Goal: Complete application form: Complete application form

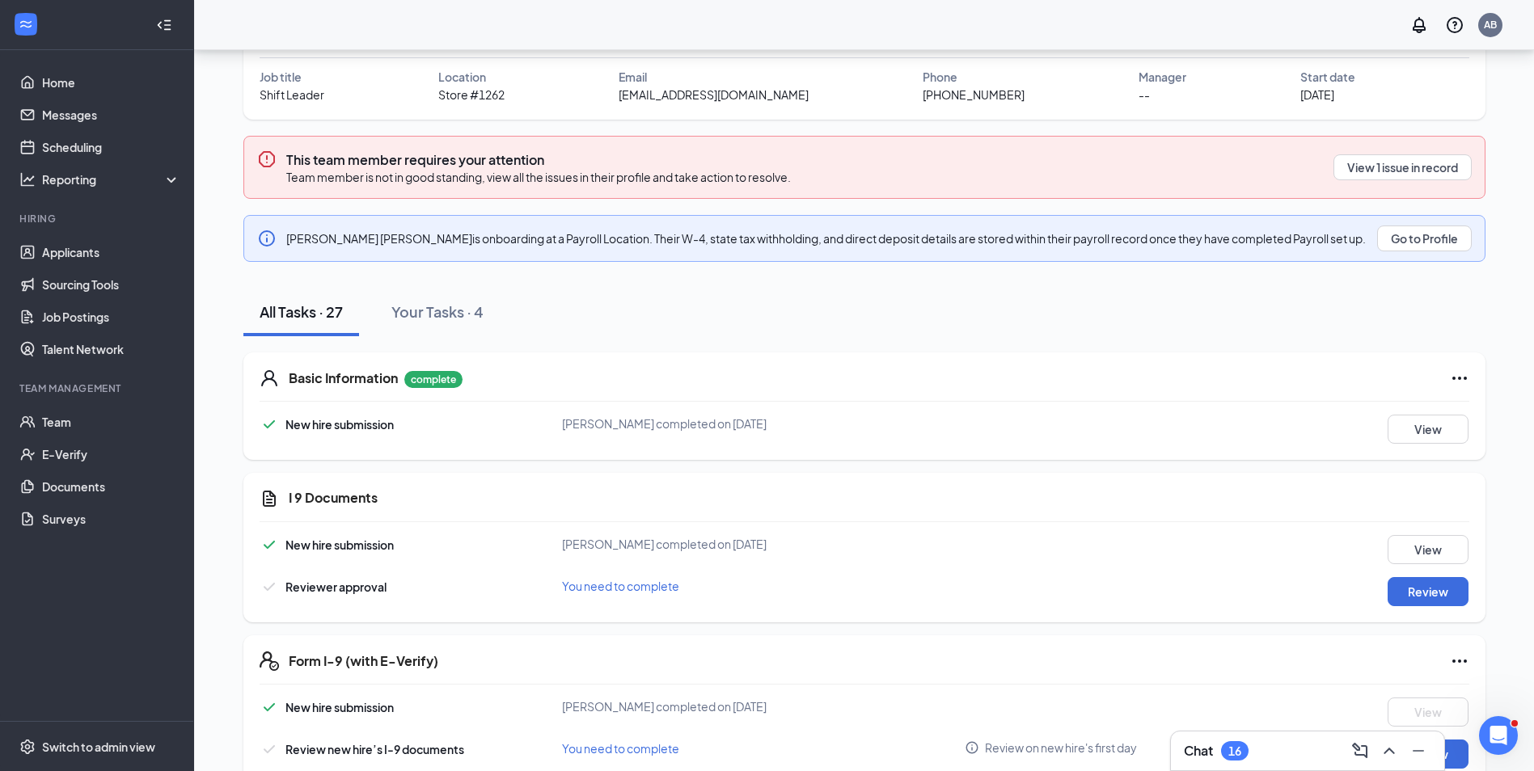
scroll to position [323, 0]
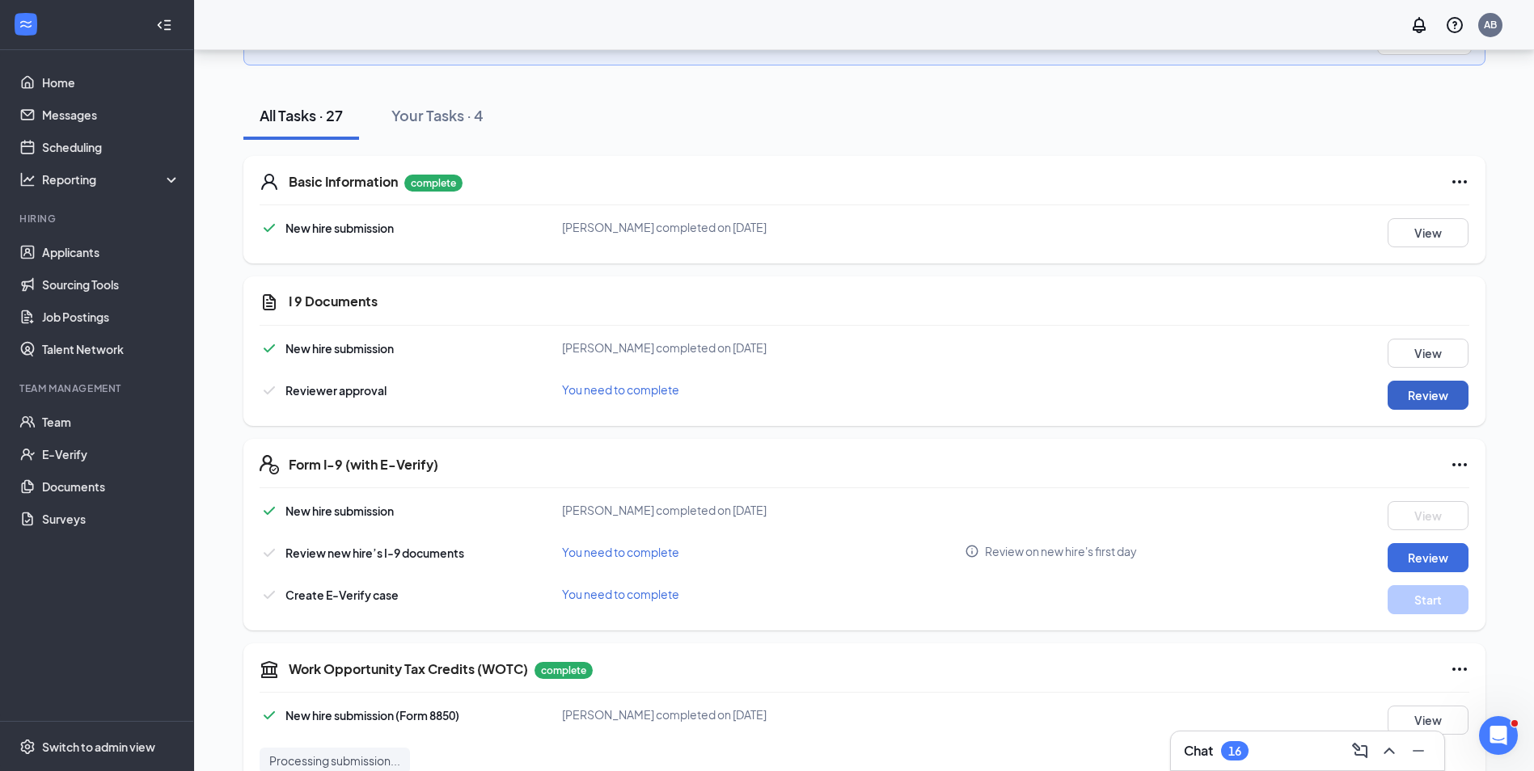
click at [1406, 403] on button "Review" at bounding box center [1427, 395] width 81 height 29
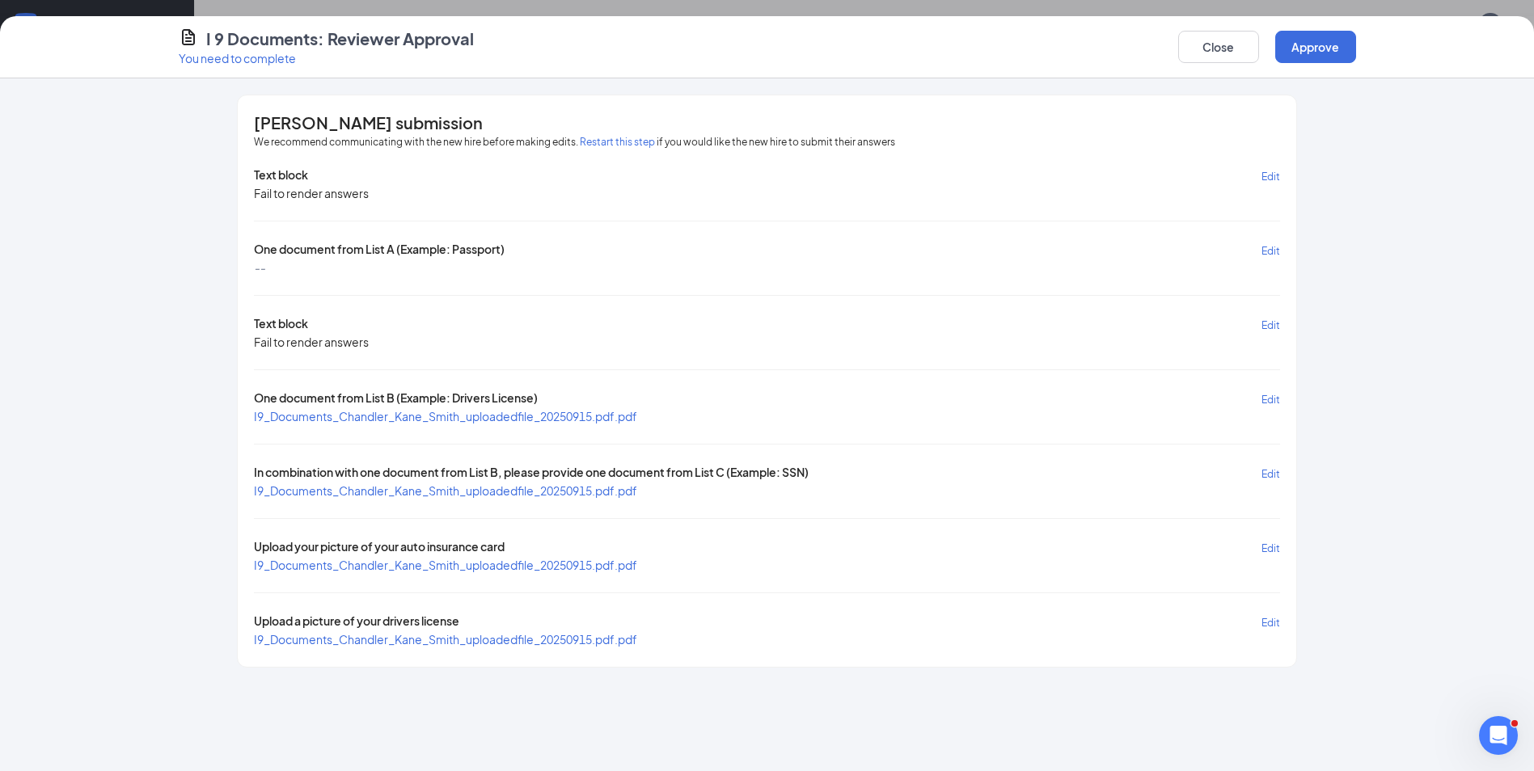
click at [422, 420] on span "I9_Documents_Chandler_Kane_Smith_uploadedfile_20250915.pdf.pdf" at bounding box center [445, 416] width 383 height 15
click at [457, 483] on span "I9_Documents_Chandler_Kane_Smith_uploadedfile_20250915.pdf.pdf" at bounding box center [445, 490] width 383 height 15
click at [1312, 49] on button "Approve" at bounding box center [1315, 47] width 81 height 32
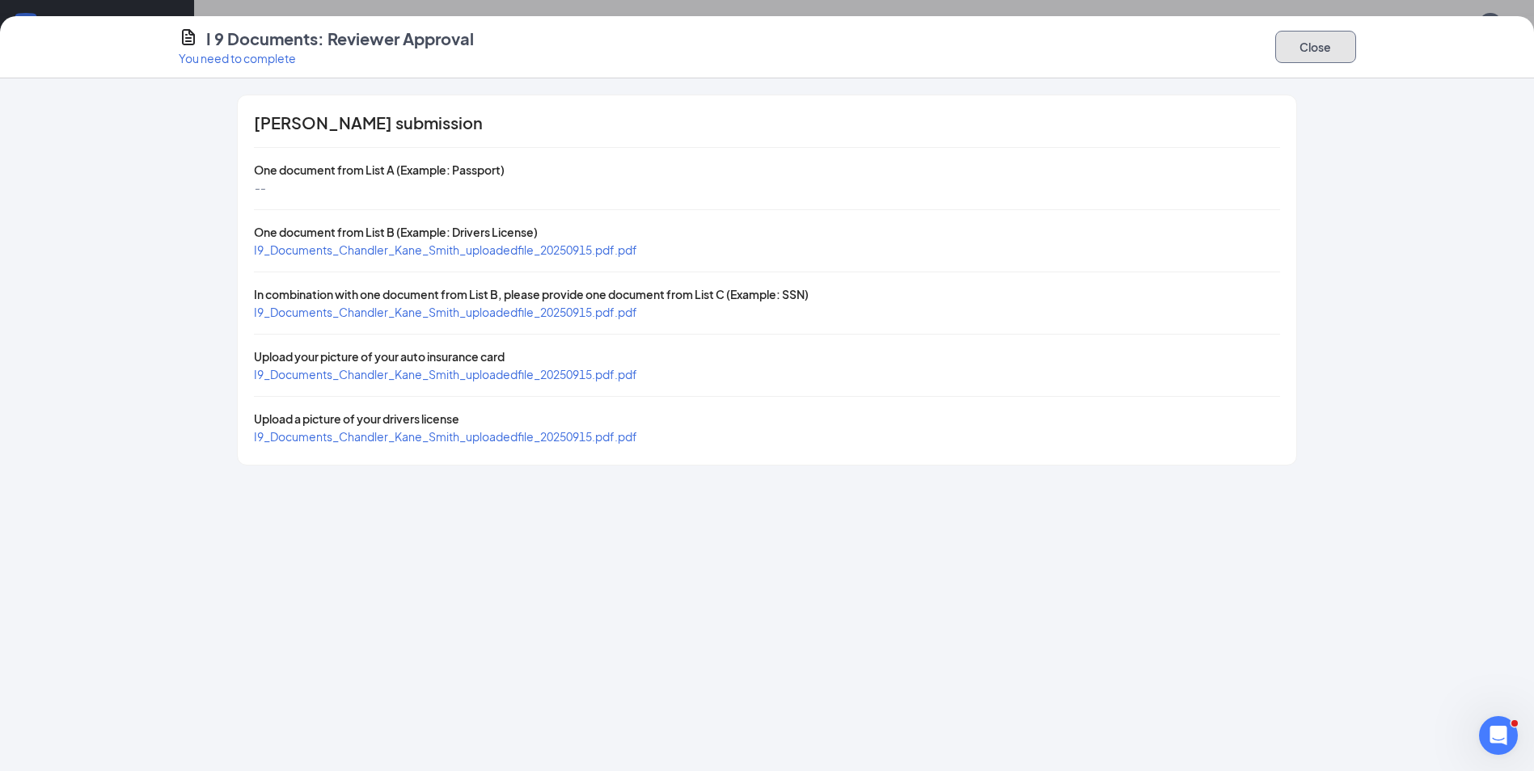
click at [1310, 56] on button "Close" at bounding box center [1315, 47] width 81 height 32
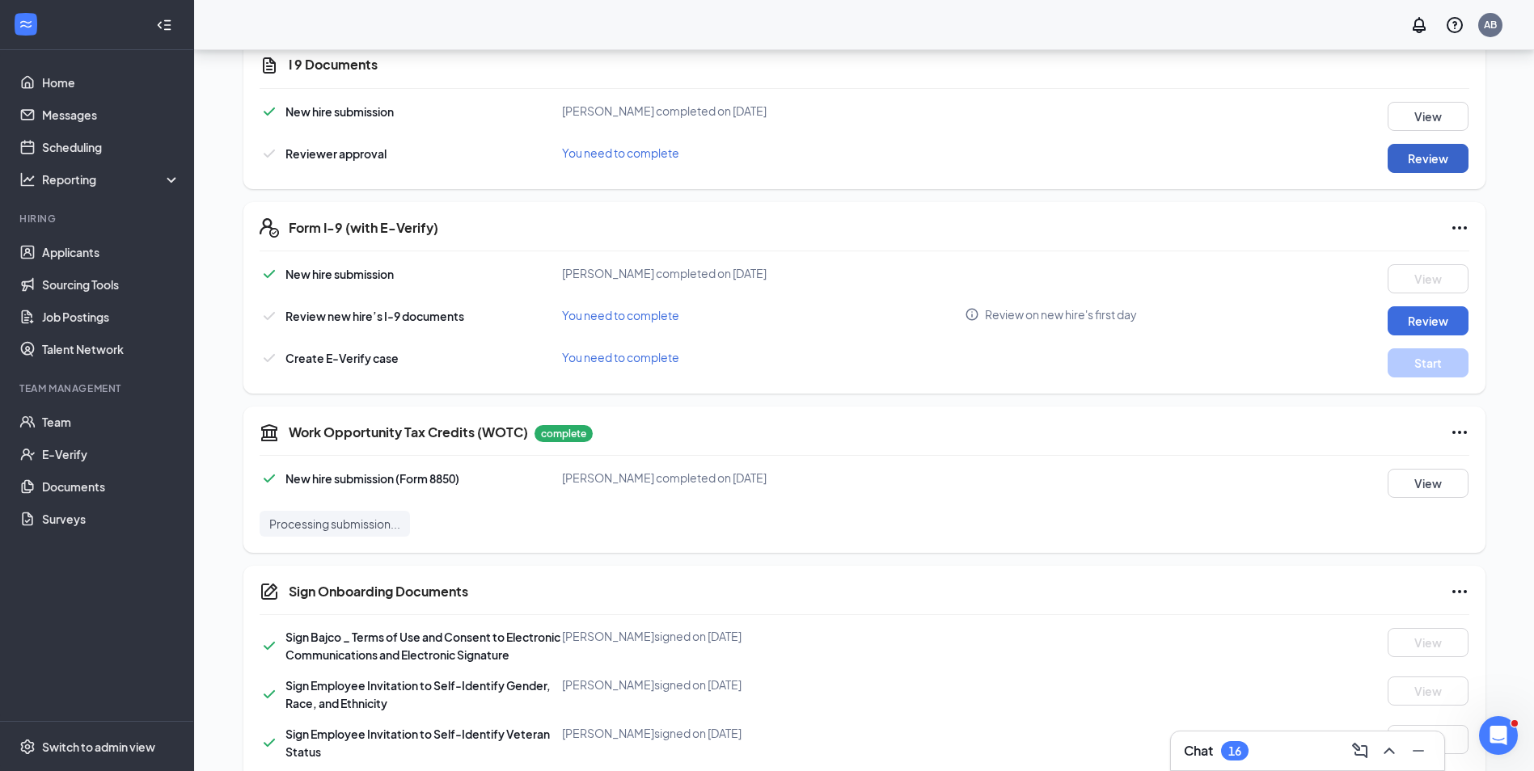
scroll to position [566, 0]
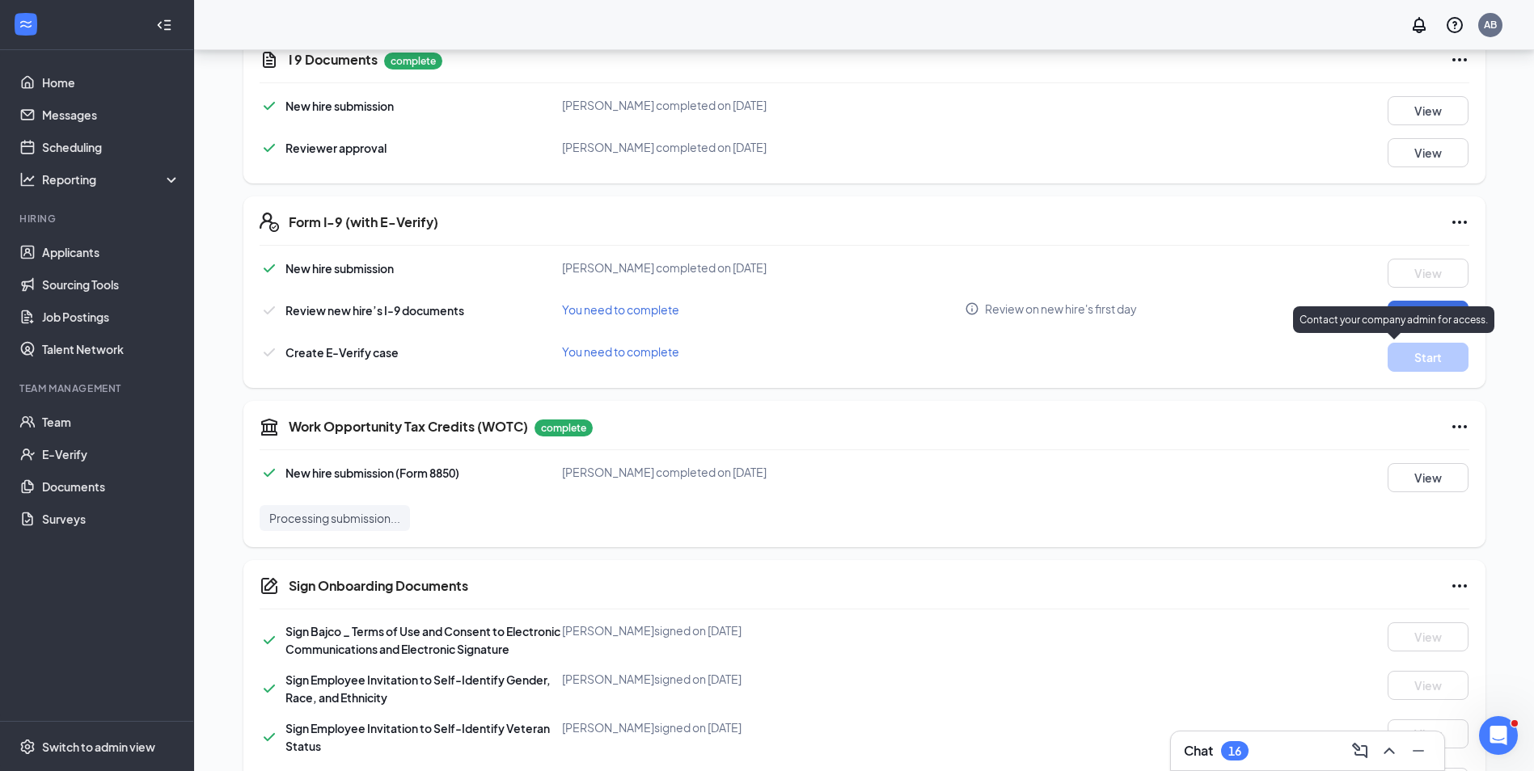
drag, startPoint x: 1446, startPoint y: 318, endPoint x: 1450, endPoint y: 310, distance: 8.3
click at [1447, 318] on p "Contact your company admin for access." at bounding box center [1393, 320] width 188 height 14
click at [1453, 306] on button "Review" at bounding box center [1427, 315] width 81 height 29
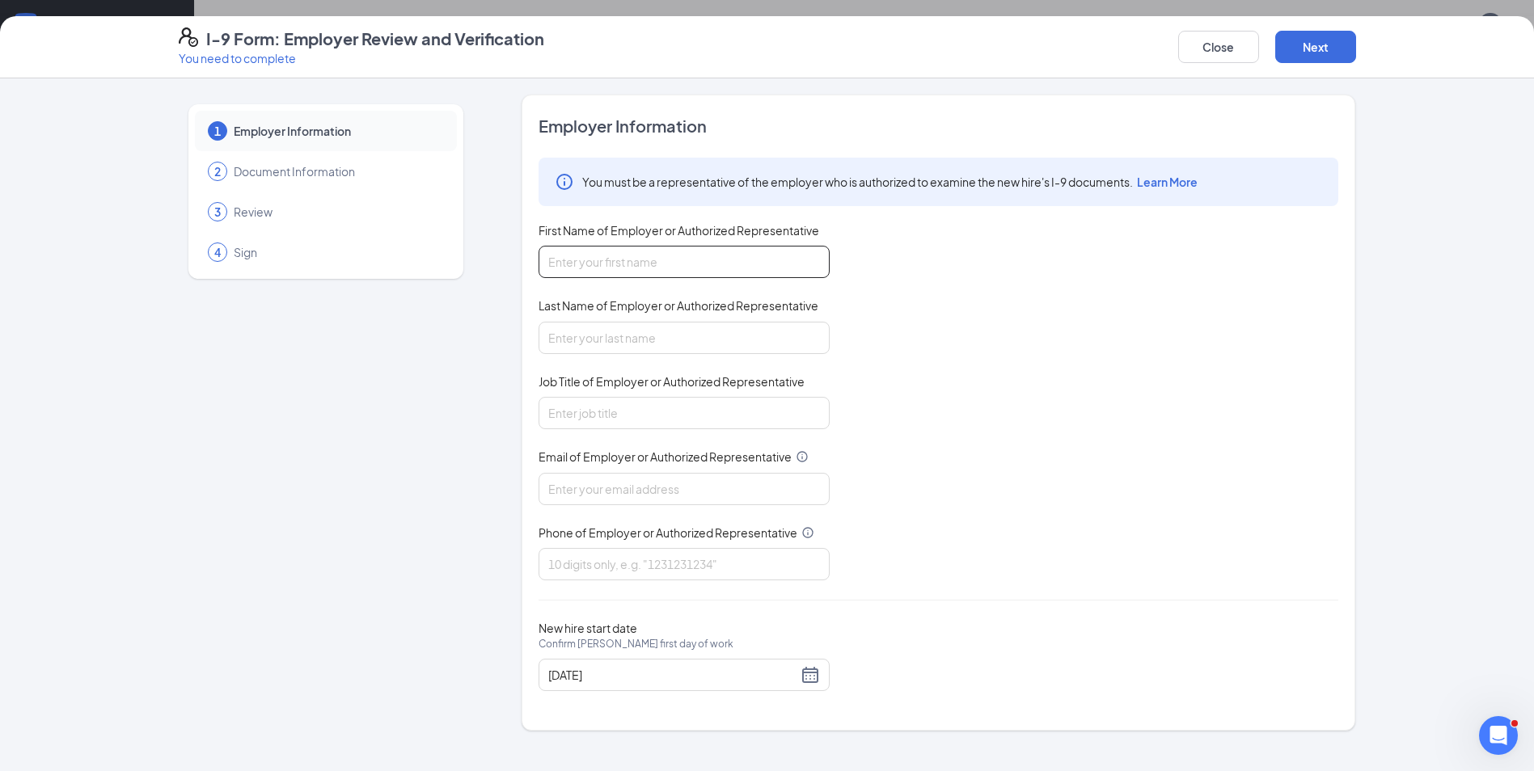
click at [781, 271] on input "First Name of Employer or Authorized Representative" at bounding box center [683, 262] width 291 height 32
type input "[PERSON_NAME]"
type input "[EMAIL_ADDRESS][DOMAIN_NAME]"
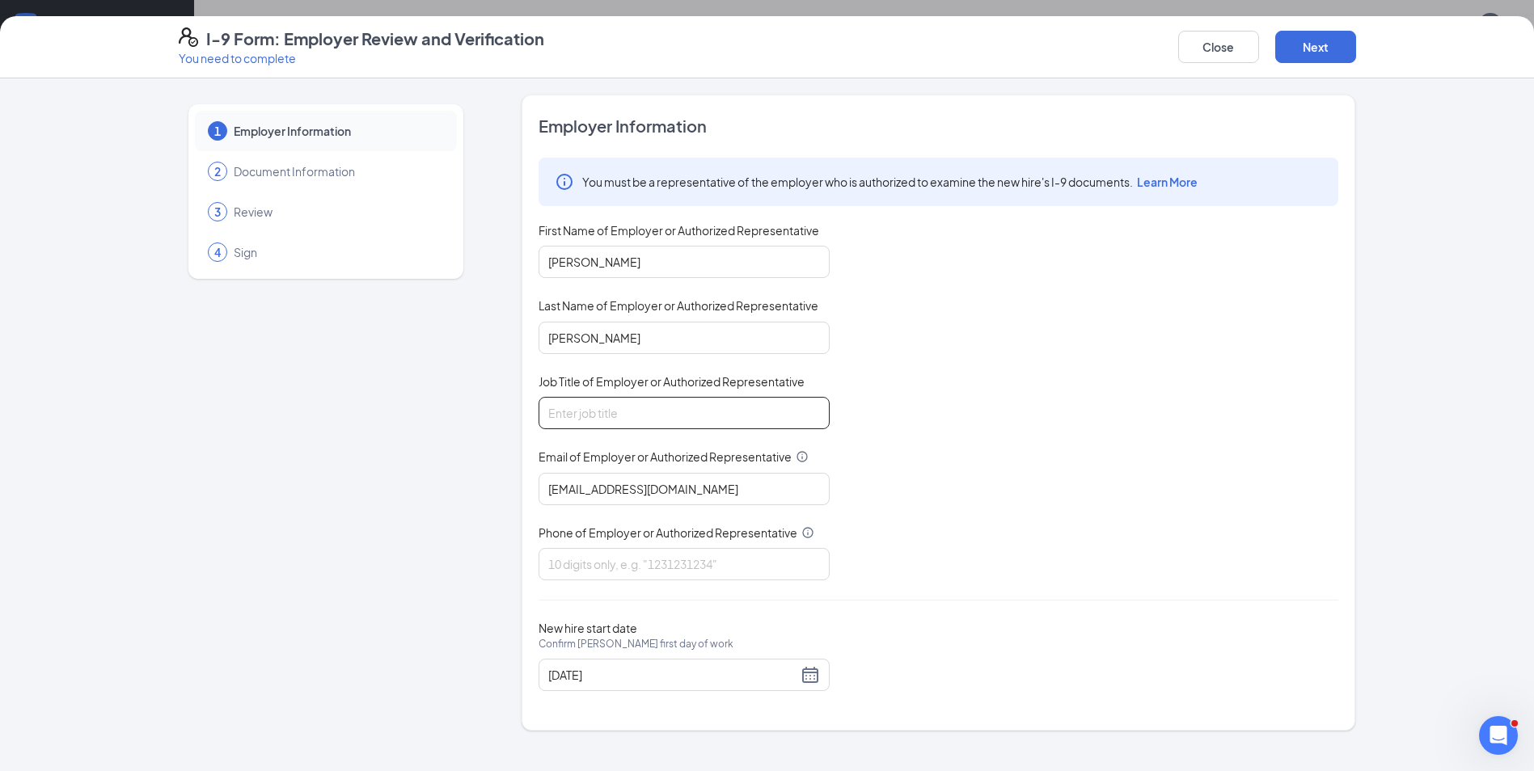
click at [708, 409] on input "Job Title of Employer or Authorized Representative" at bounding box center [683, 413] width 291 height 32
type input "supervisor"
click at [630, 579] on input "Phone of Employer or Authorized Representative" at bounding box center [683, 564] width 291 height 32
type input "2172993044"
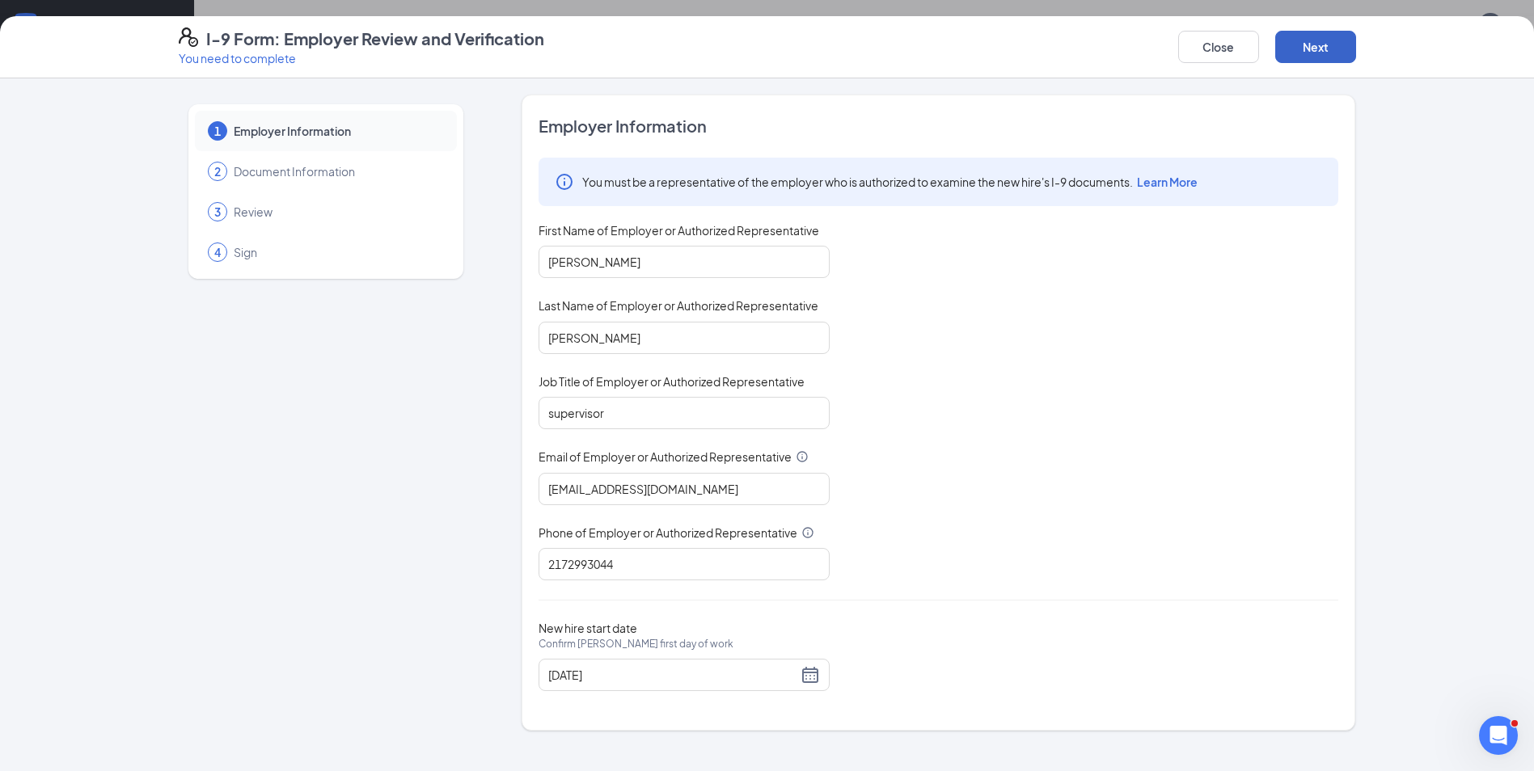
click at [1342, 52] on button "Next" at bounding box center [1315, 47] width 81 height 32
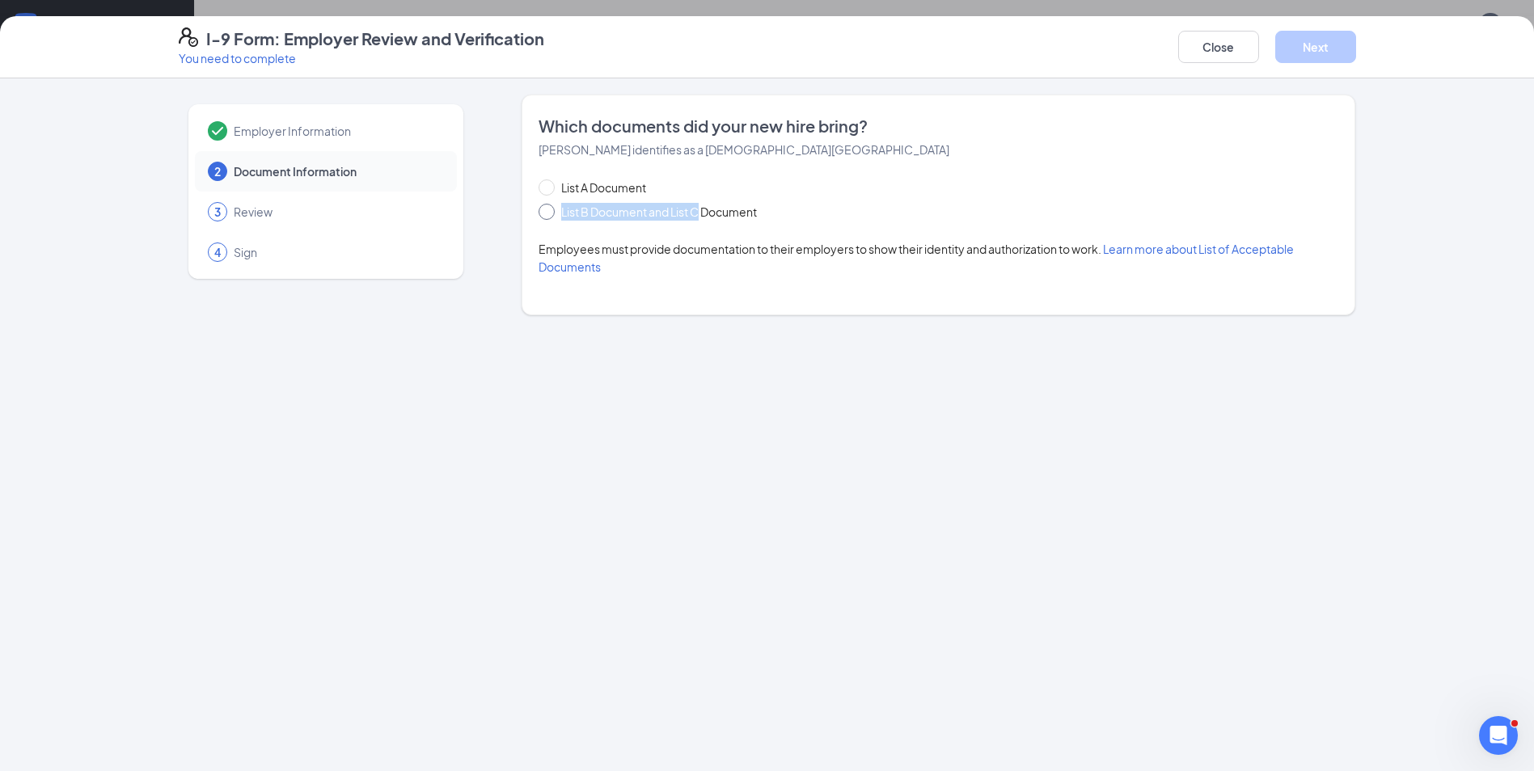
click at [701, 205] on div "List A Document List B Document and List C Document" at bounding box center [663, 200] width 251 height 42
click at [705, 213] on span "List B Document and List C Document" at bounding box center [659, 212] width 209 height 18
click at [550, 213] on input "List B Document and List C Document" at bounding box center [543, 209] width 11 height 11
radio input "true"
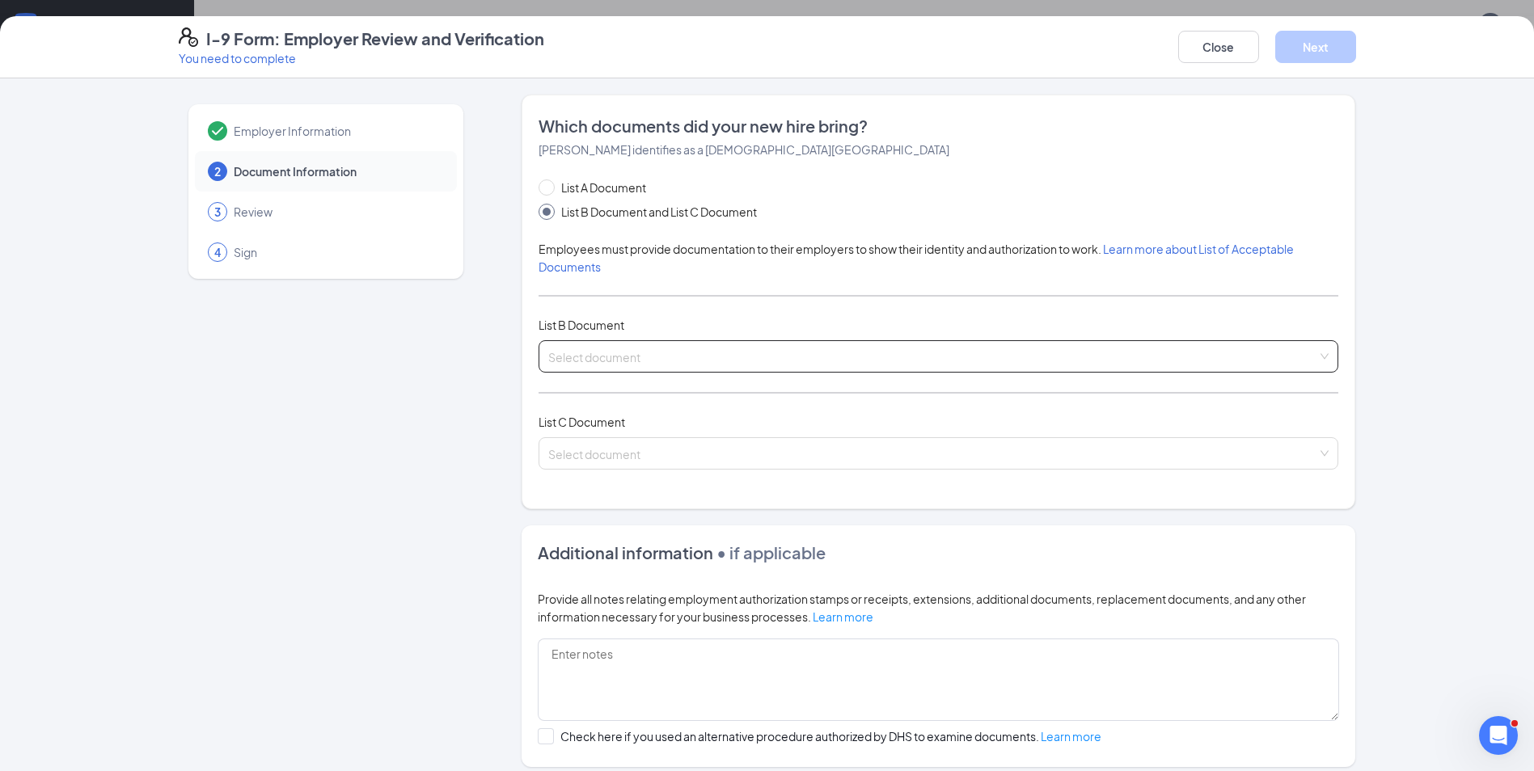
click at [661, 369] on span at bounding box center [932, 356] width 769 height 31
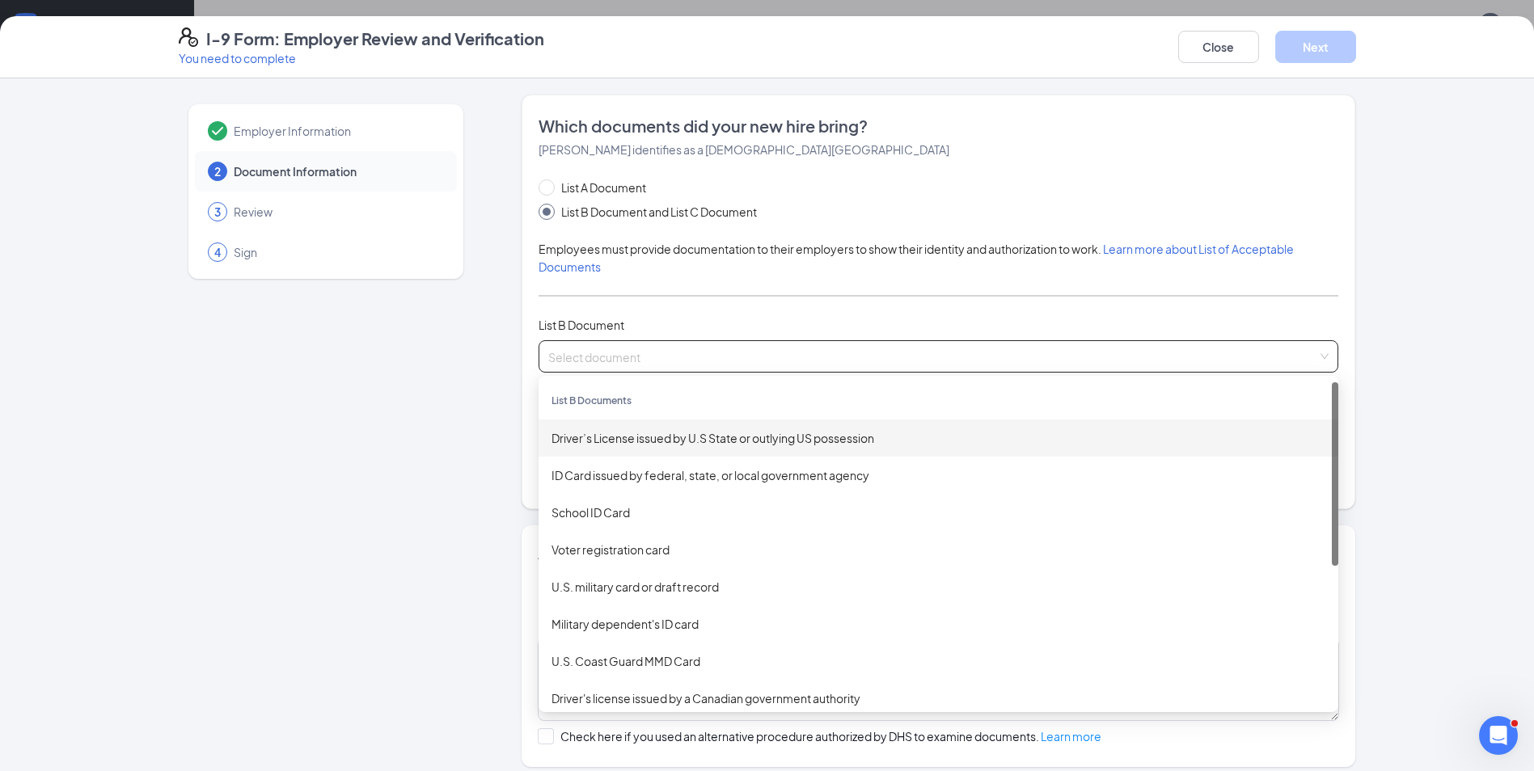
click at [682, 431] on div "Driver’s License issued by U.S State or outlying US possession" at bounding box center [938, 438] width 774 height 18
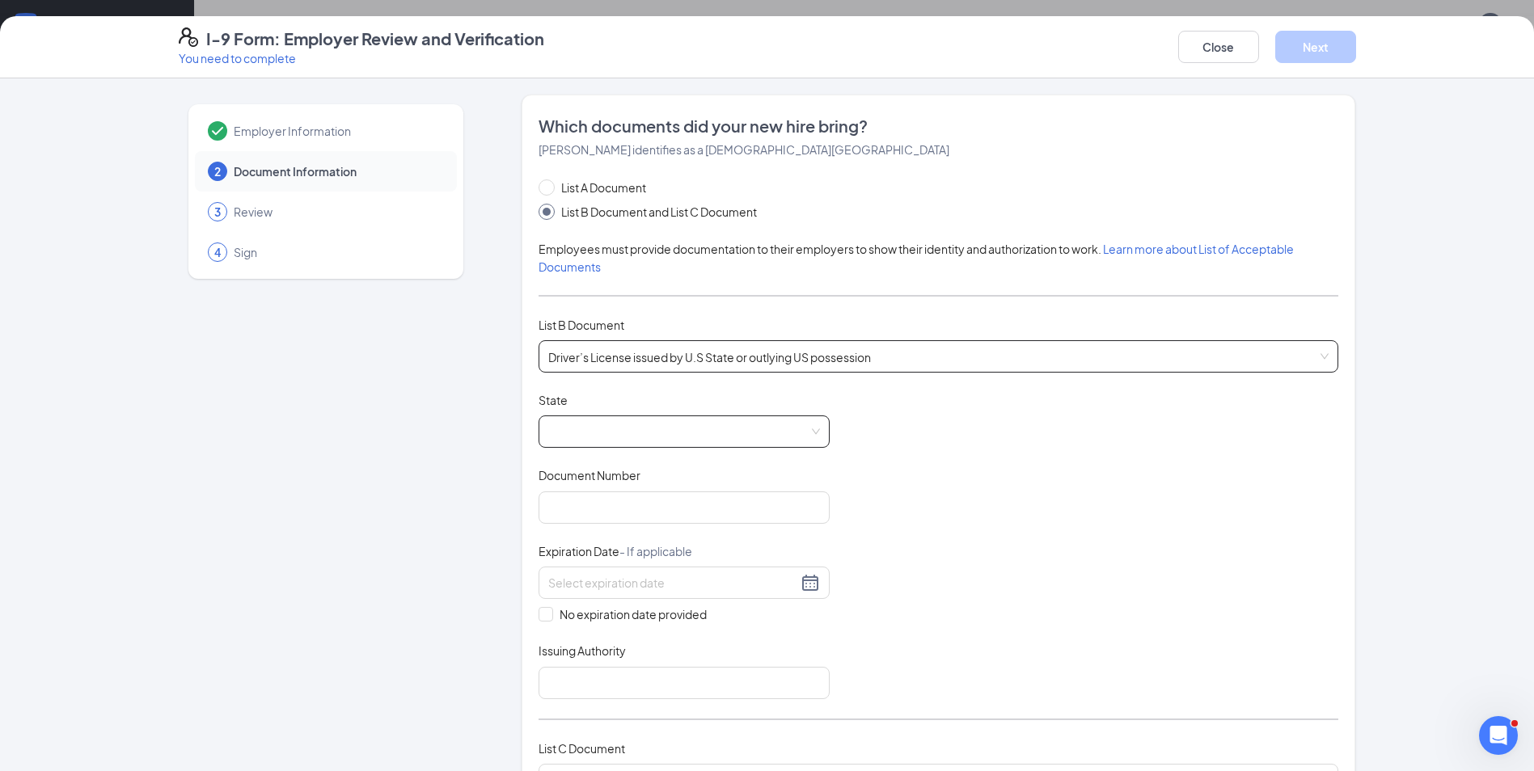
click at [669, 437] on span at bounding box center [684, 431] width 272 height 31
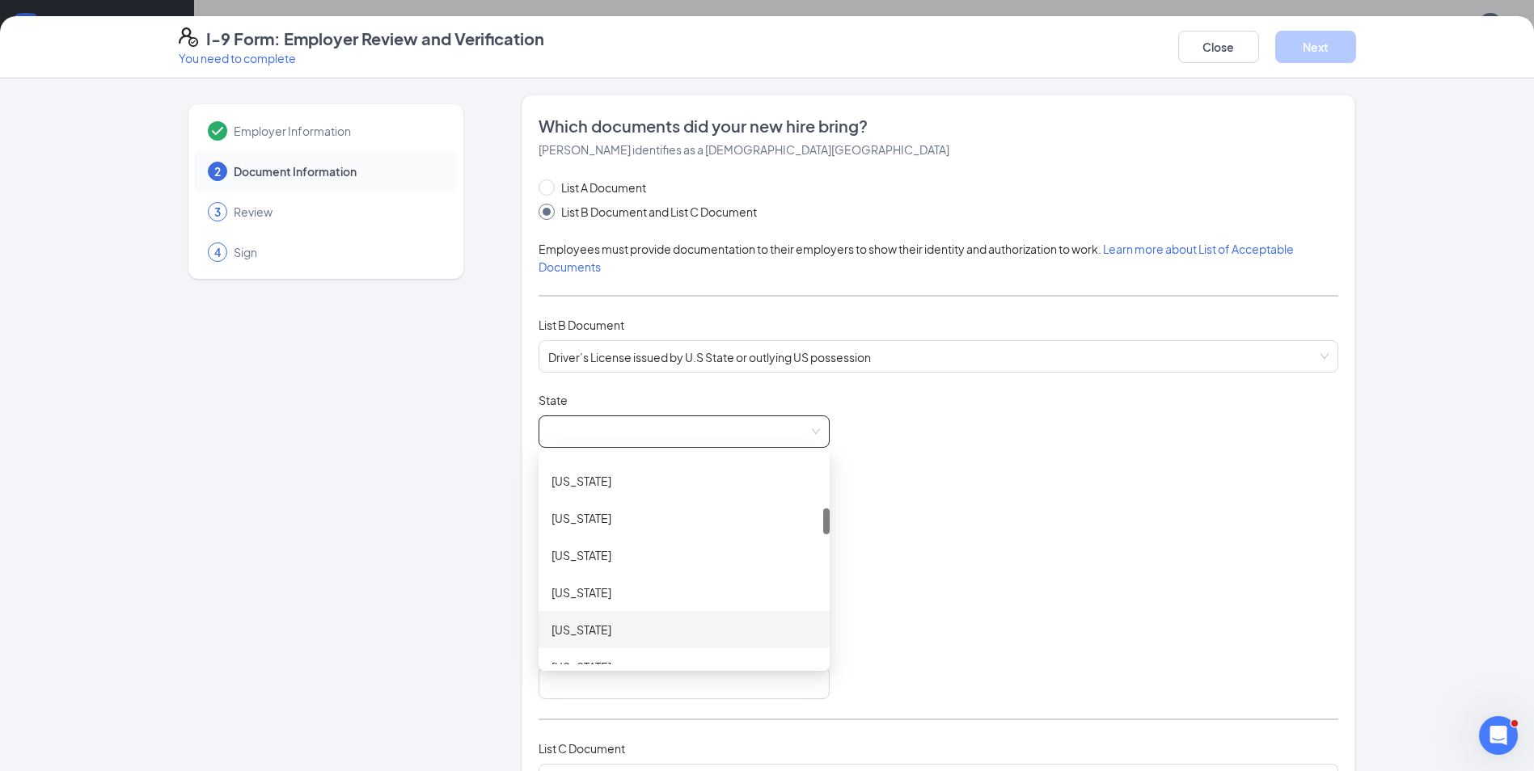
click at [584, 631] on div "[US_STATE]" at bounding box center [683, 630] width 265 height 18
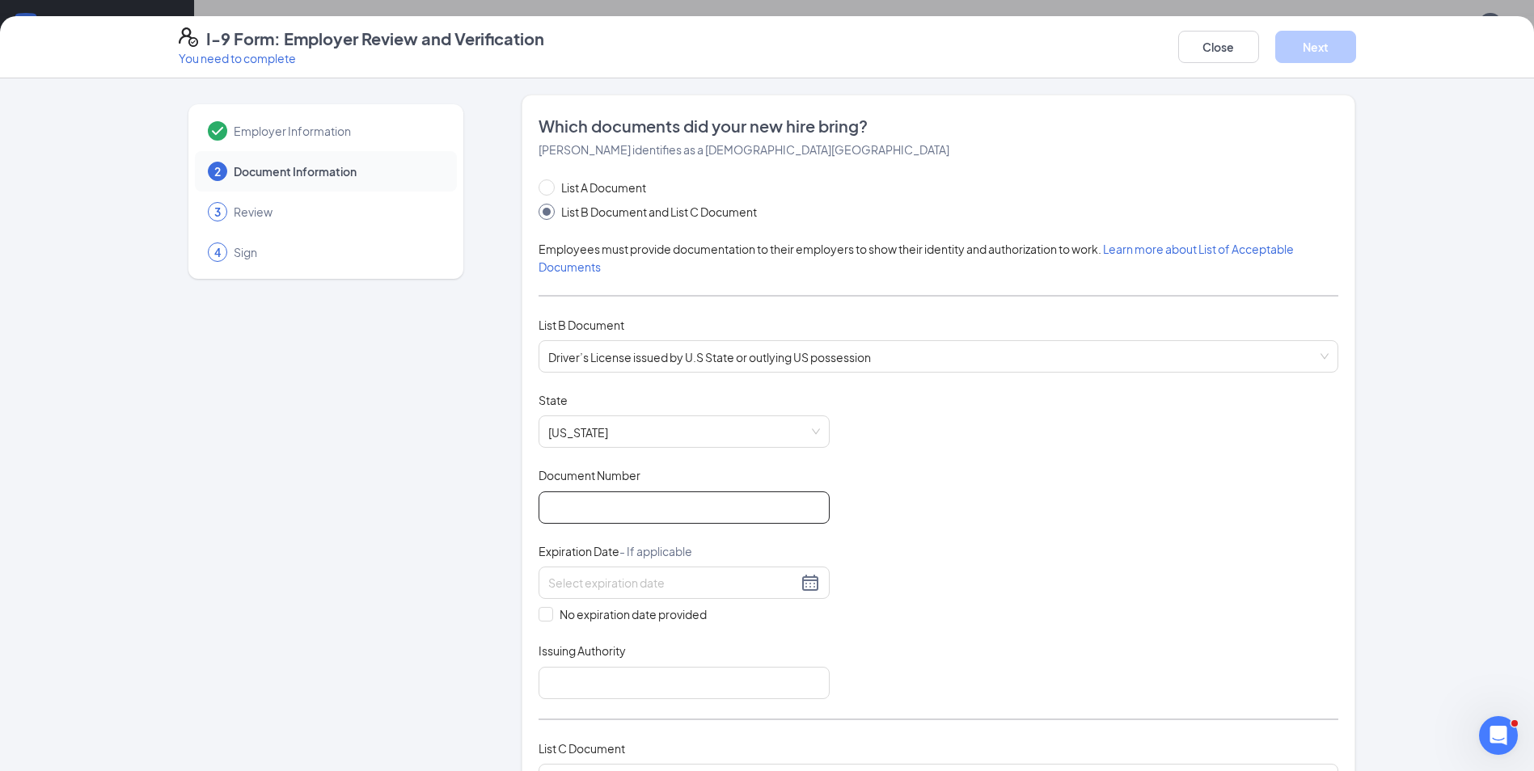
click at [637, 496] on input "Document Number" at bounding box center [683, 508] width 291 height 32
type input "s53011101359"
click at [733, 728] on div "18" at bounding box center [730, 726] width 19 height 19
type input "[DATE]"
click at [751, 694] on input "Issuing Authority" at bounding box center [683, 683] width 291 height 32
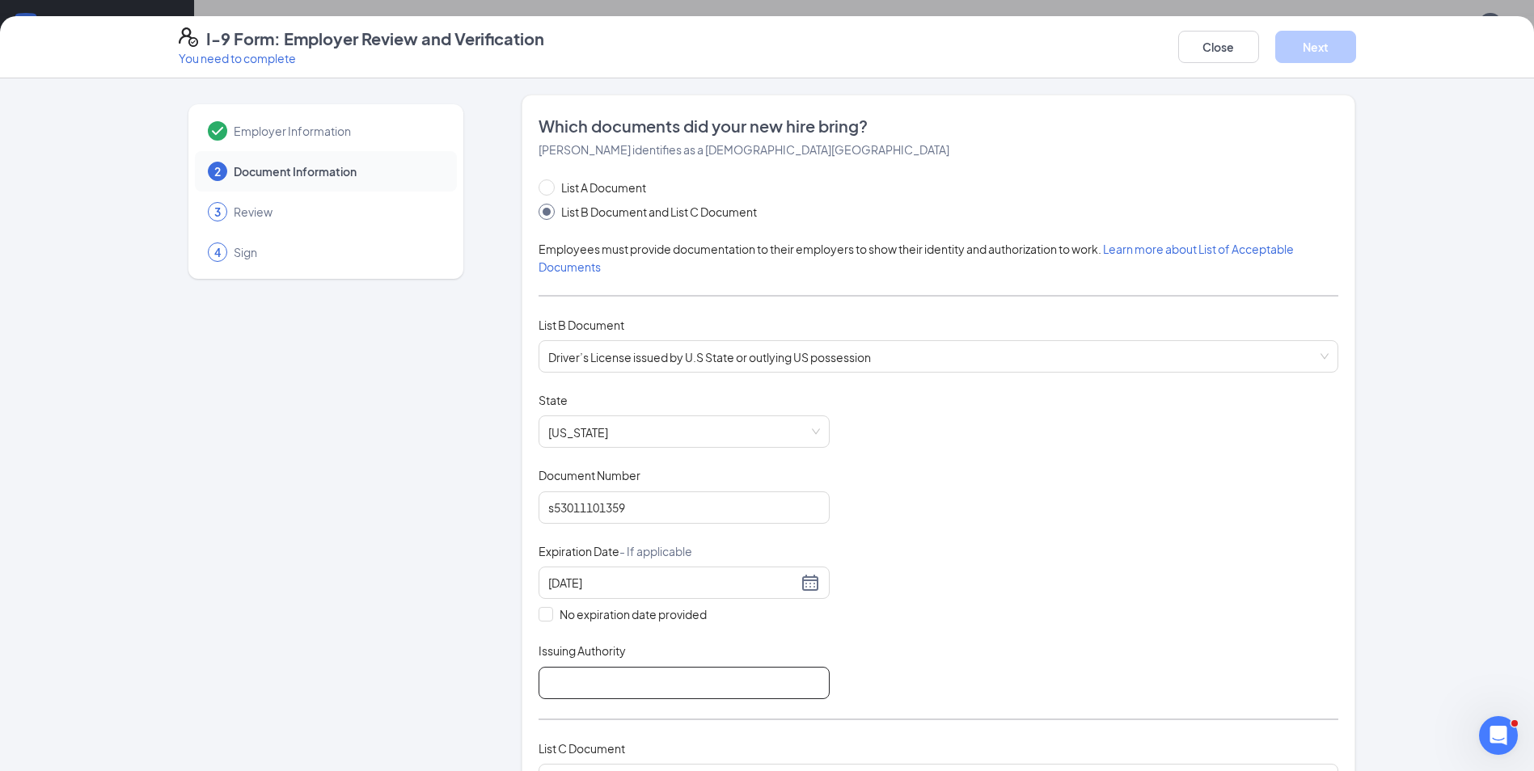
type input "[US_STATE]"
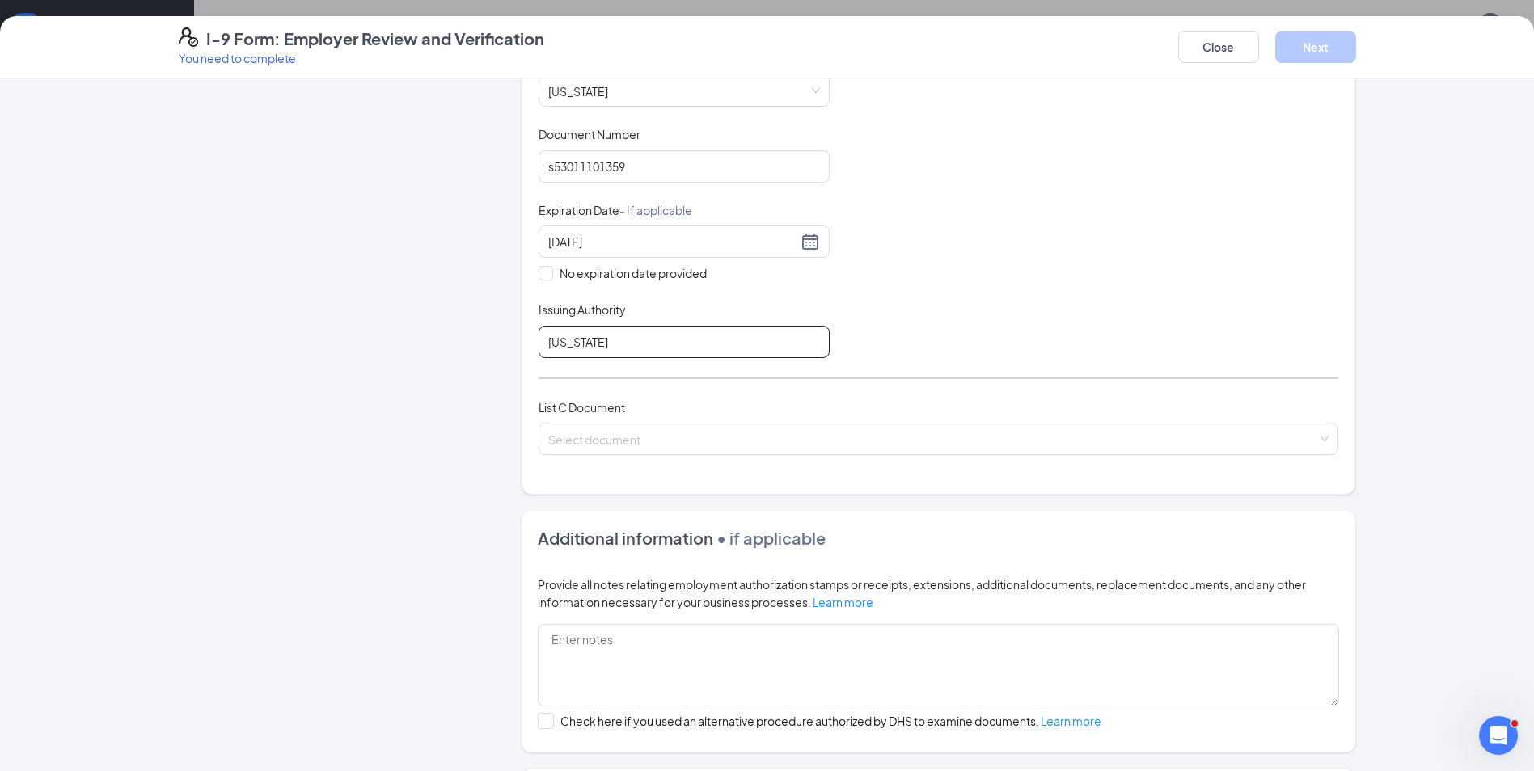
scroll to position [331, 0]
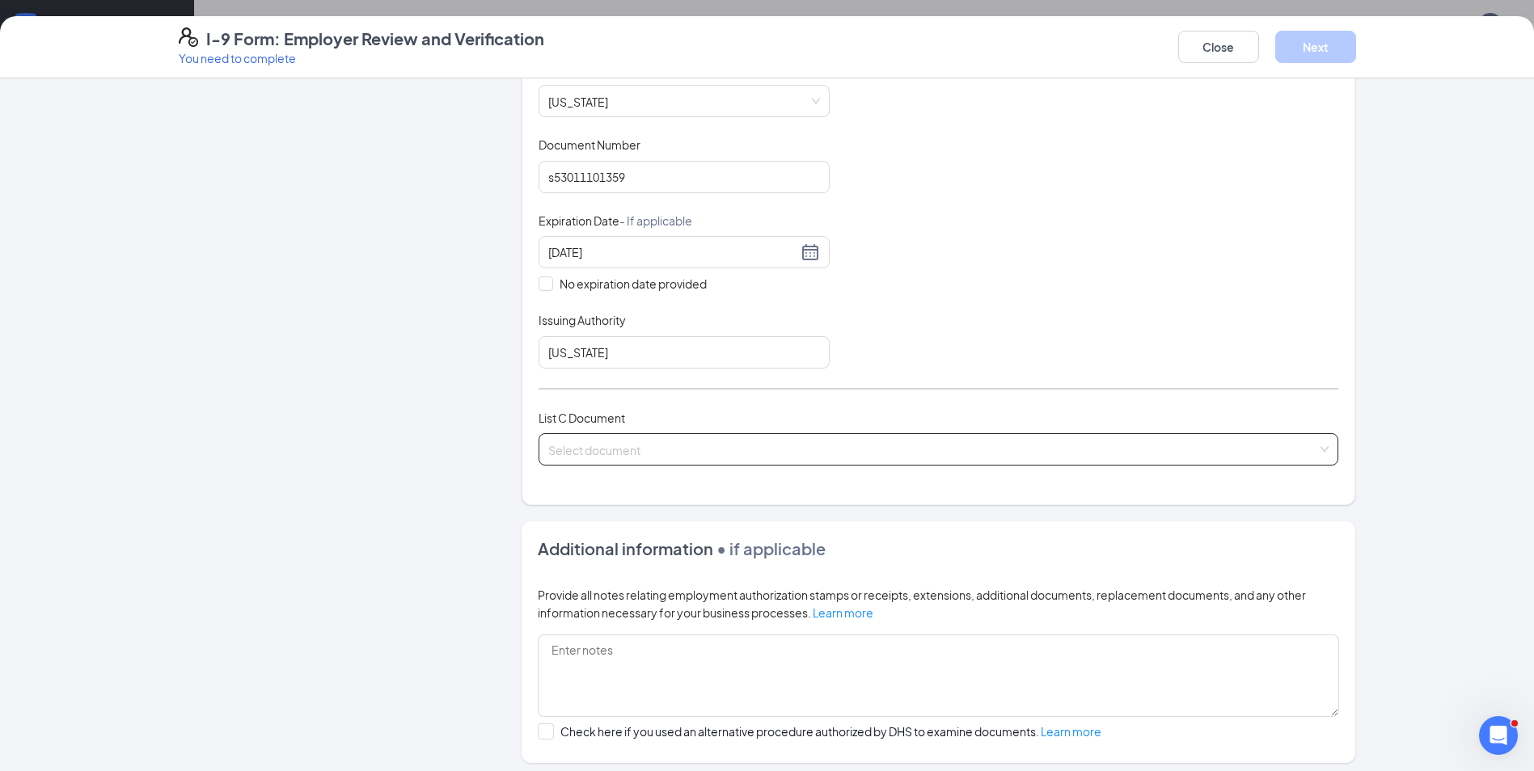
click at [639, 437] on input "search" at bounding box center [932, 446] width 769 height 24
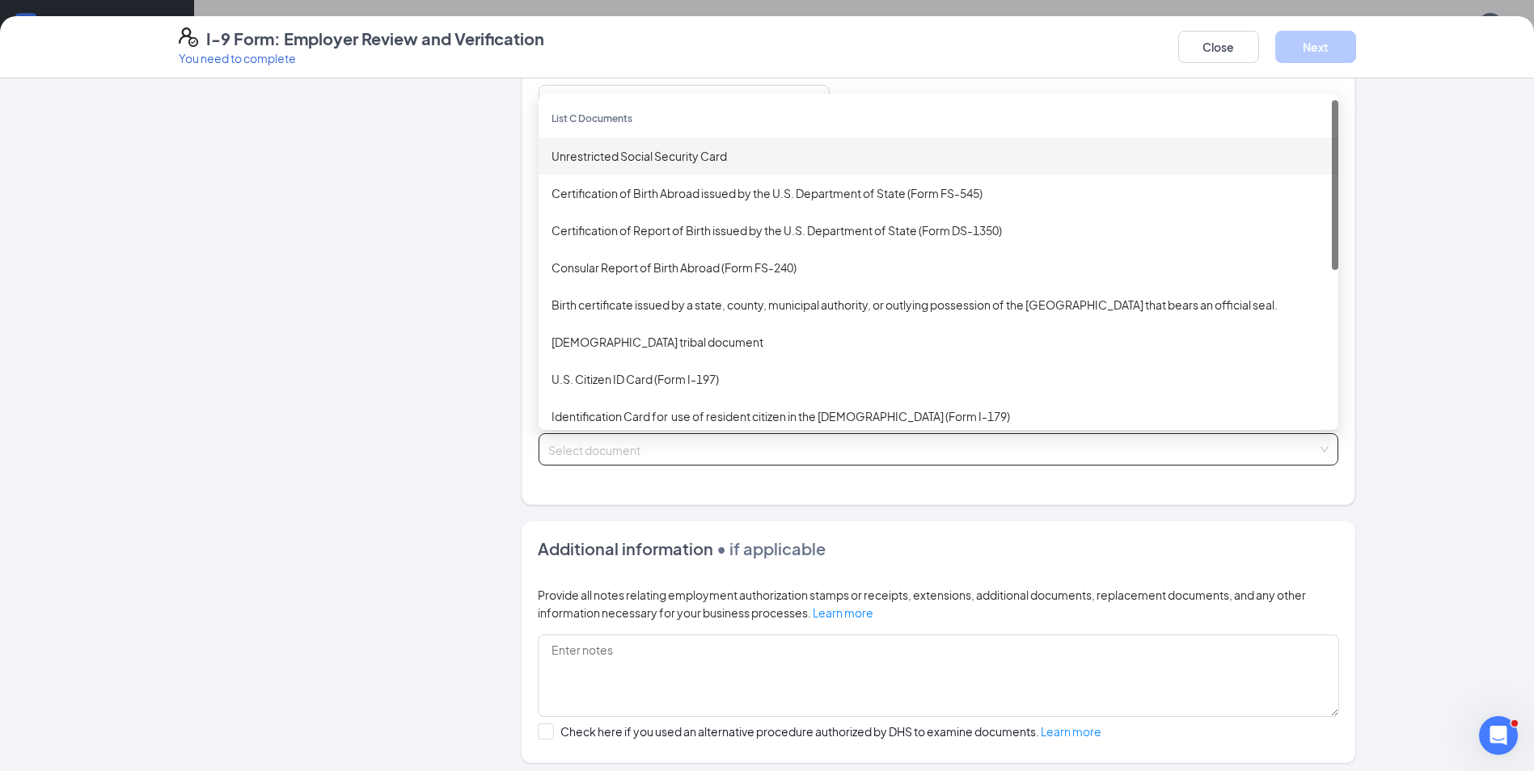
click at [660, 159] on div "Unrestricted Social Security Card" at bounding box center [938, 156] width 774 height 18
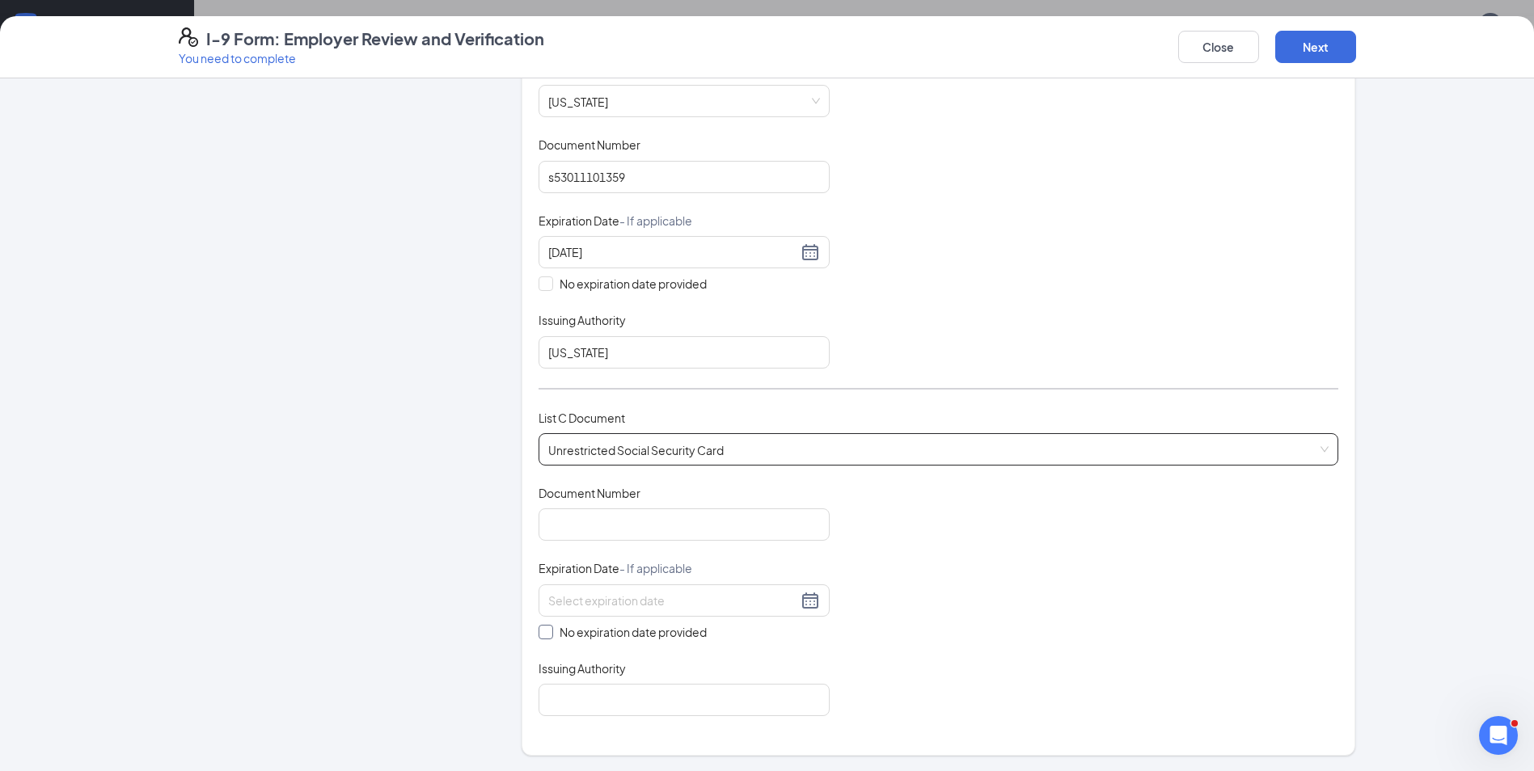
click at [538, 627] on input "No expiration date provided" at bounding box center [543, 630] width 11 height 11
checkbox input "true"
click at [580, 708] on input "Issuing Authority" at bounding box center [683, 703] width 291 height 32
type input "social security admin"
click at [627, 518] on input "Document Number" at bounding box center [683, 524] width 291 height 32
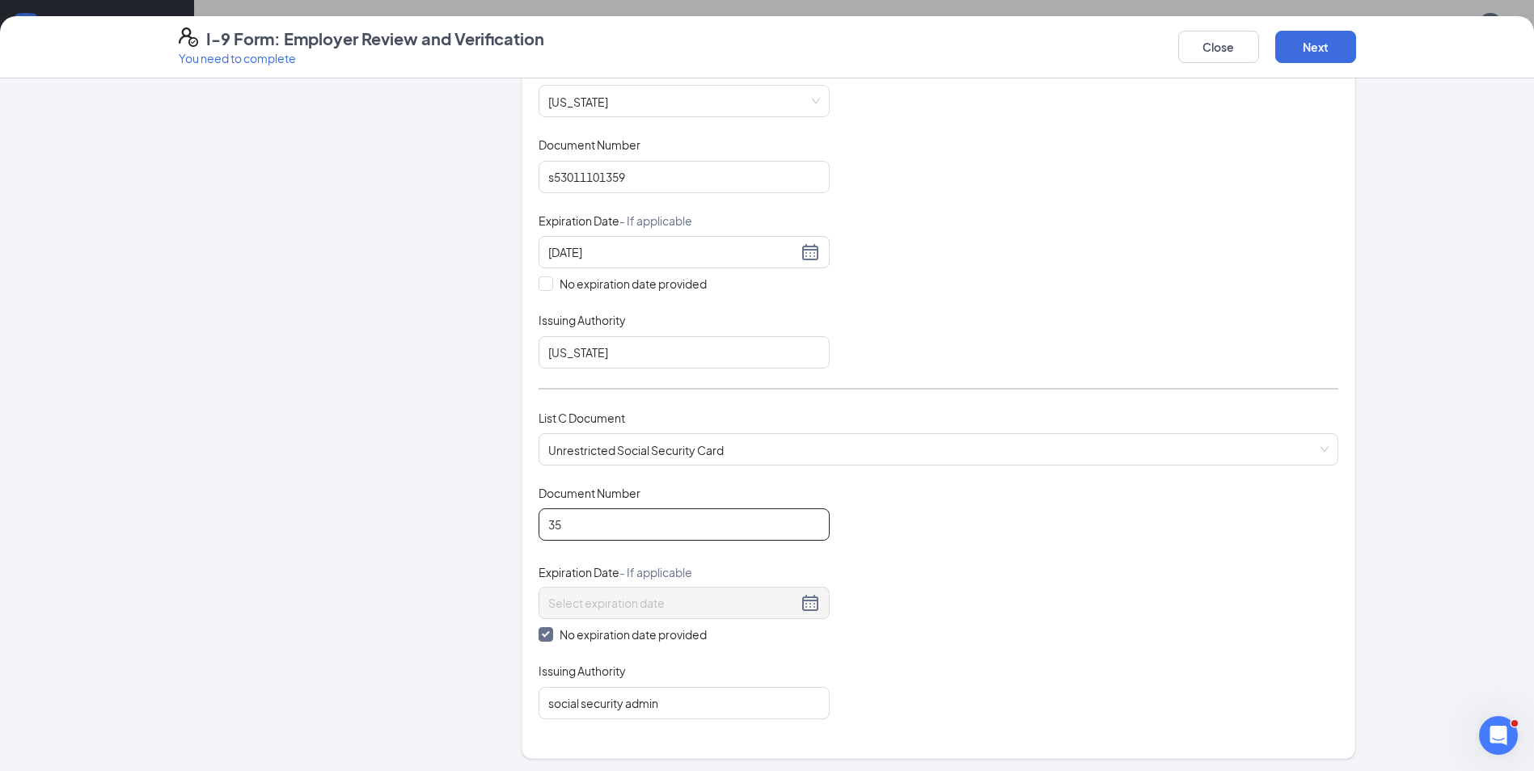
type input "3"
type input "354980726"
click at [1323, 42] on button "Next" at bounding box center [1315, 47] width 81 height 32
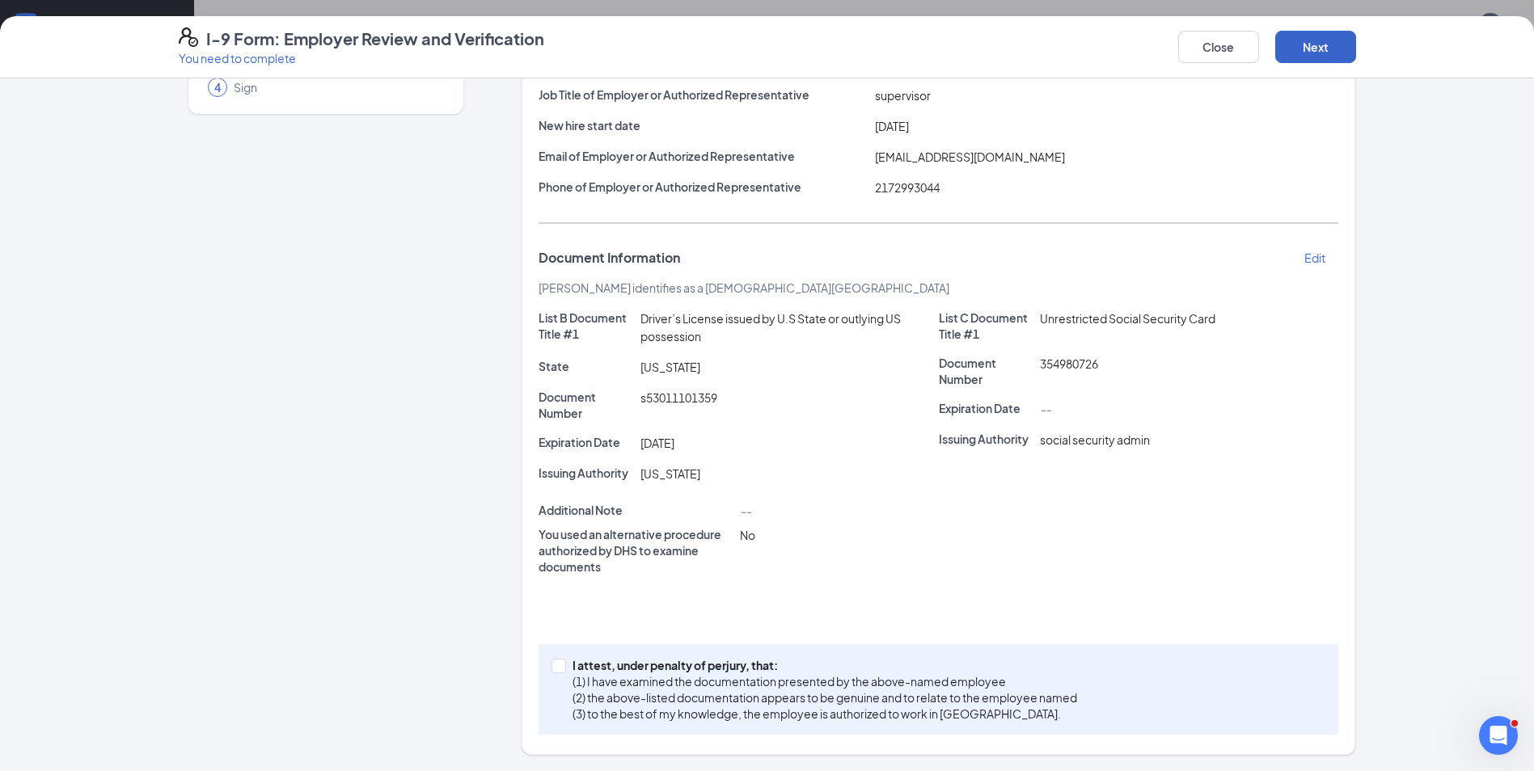
scroll to position [165, 0]
click at [551, 665] on input "I attest, under penalty of [PERSON_NAME], that: (1) I have examined the documen…" at bounding box center [556, 664] width 11 height 11
checkbox input "true"
click at [1326, 49] on button "Next" at bounding box center [1315, 47] width 81 height 32
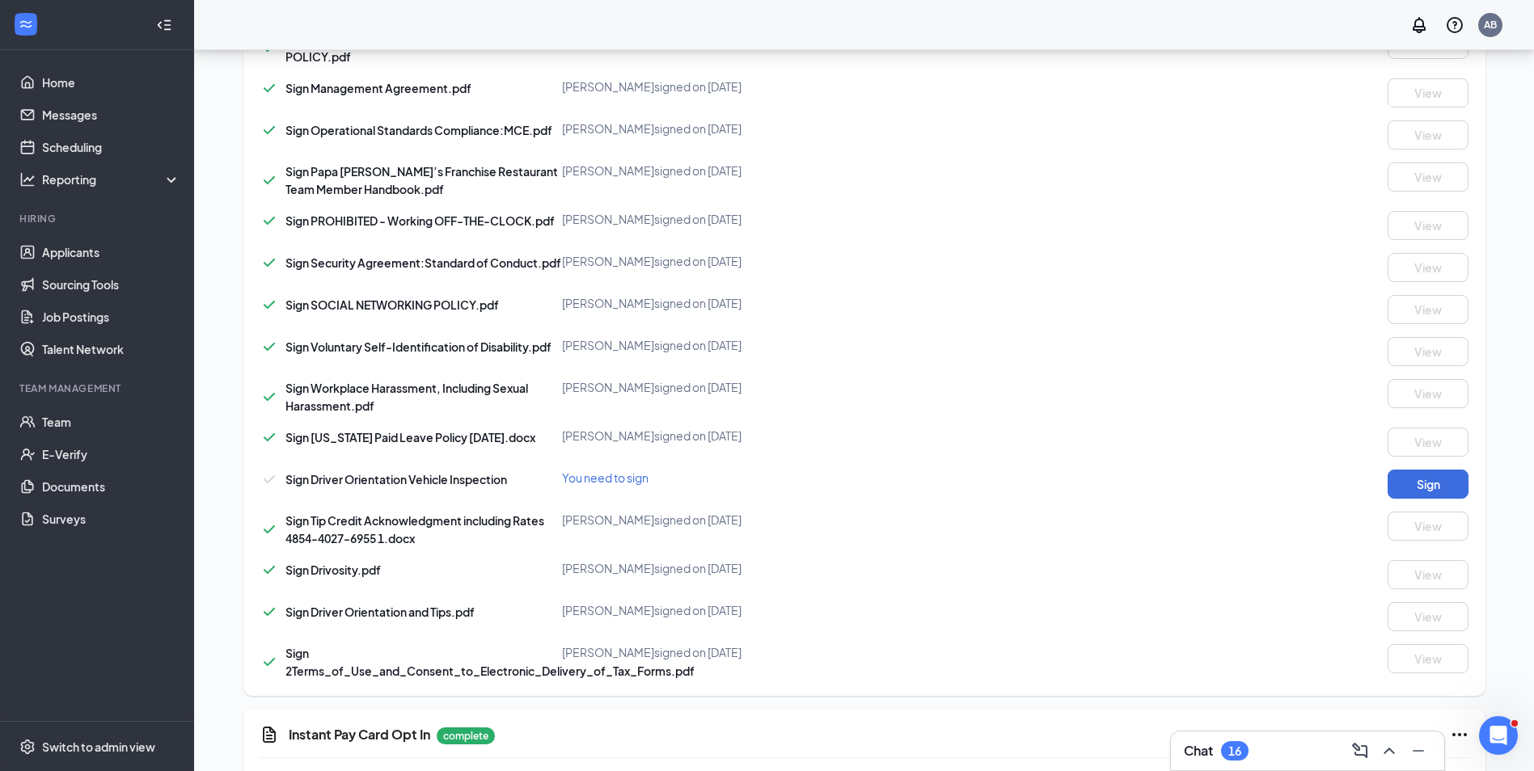
scroll to position [1441, 0]
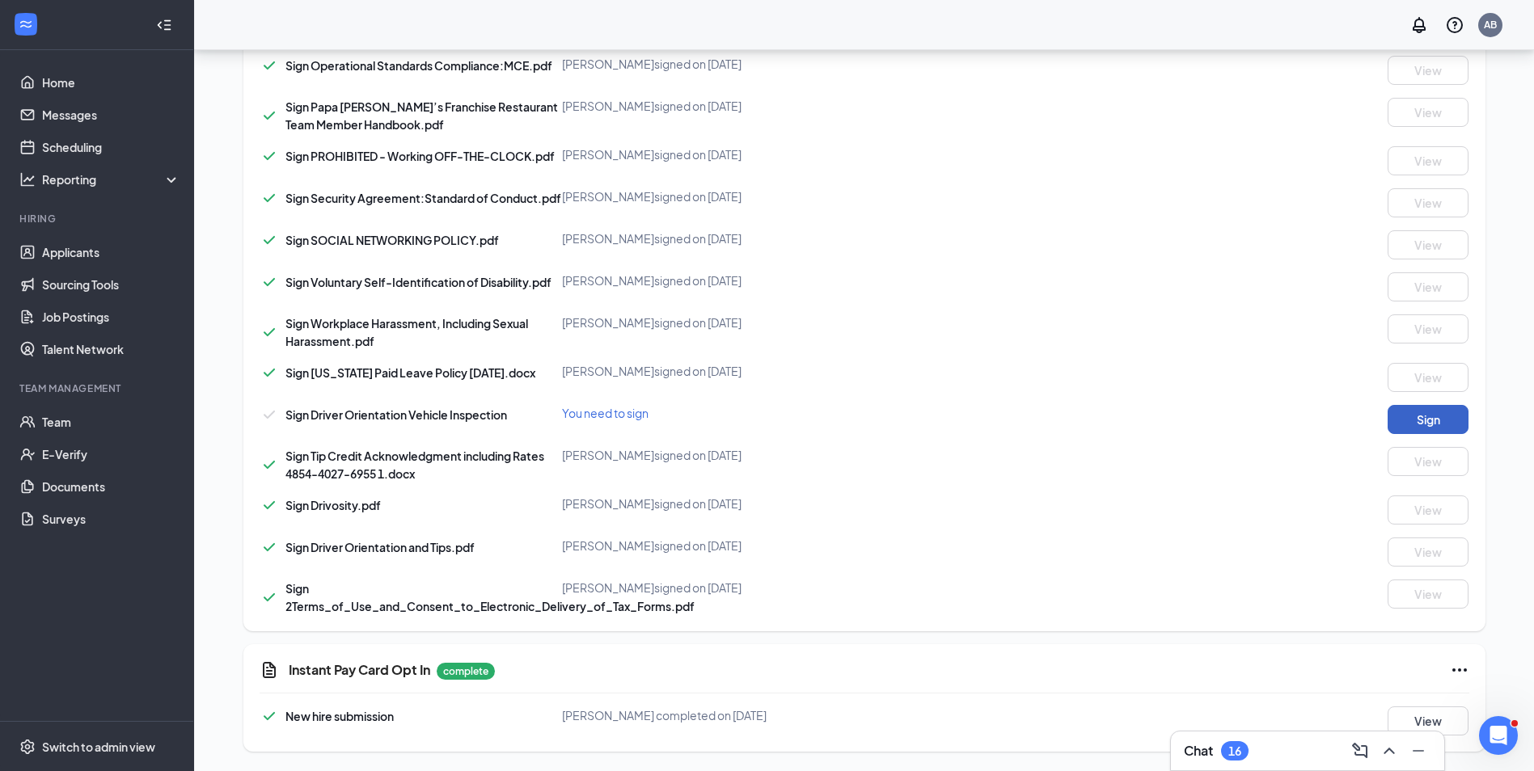
click at [1394, 408] on button "Sign" at bounding box center [1427, 419] width 81 height 29
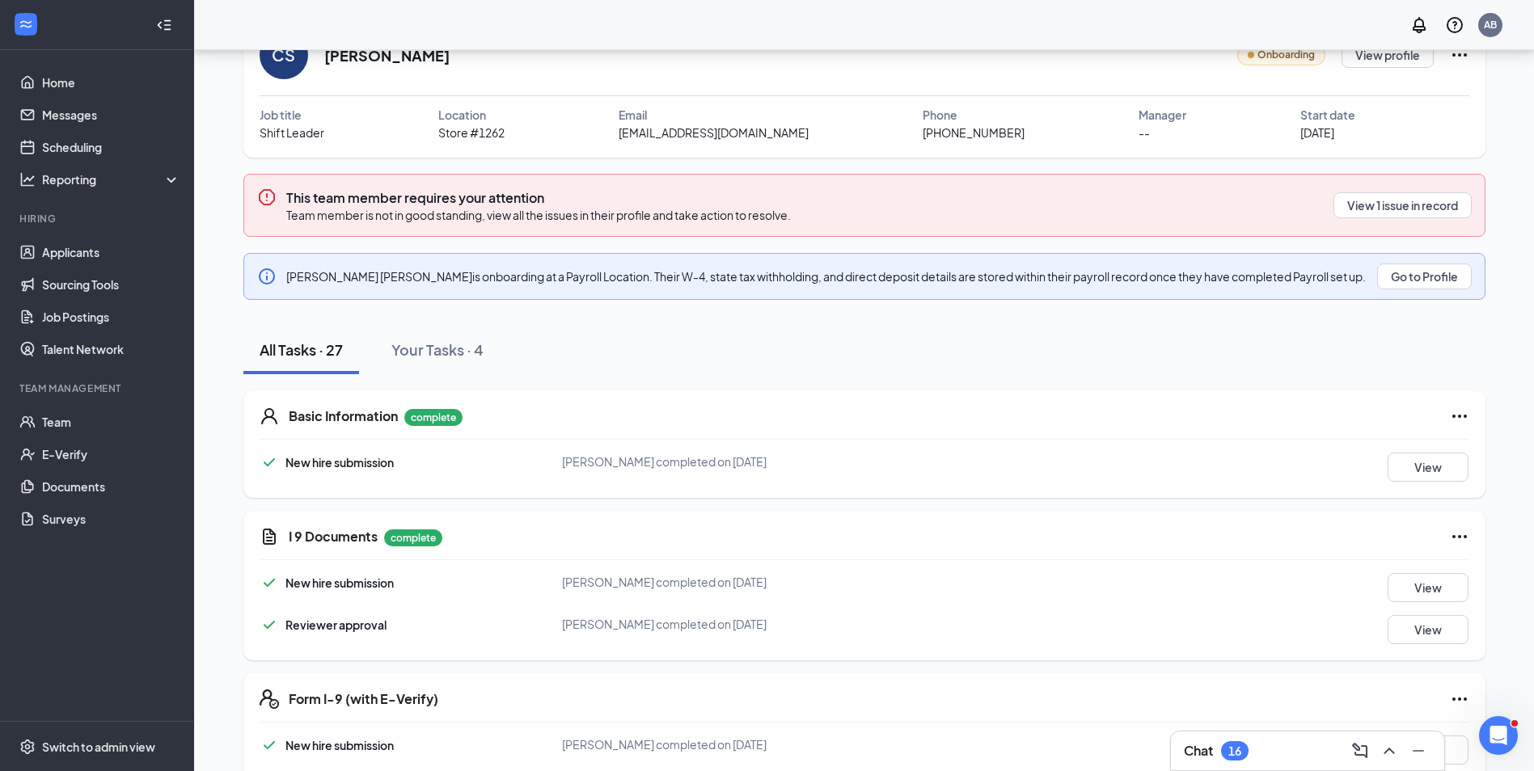
scroll to position [0, 0]
